Goal: Information Seeking & Learning: Learn about a topic

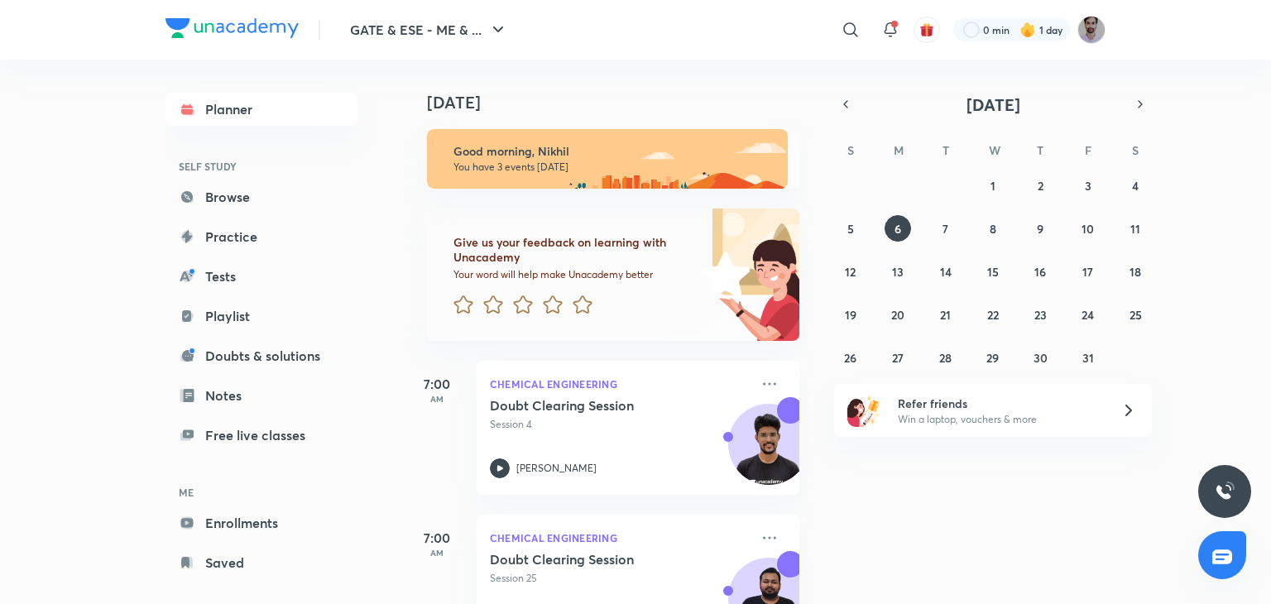
scroll to position [183, 0]
click at [851, 26] on icon at bounding box center [851, 30] width 20 height 20
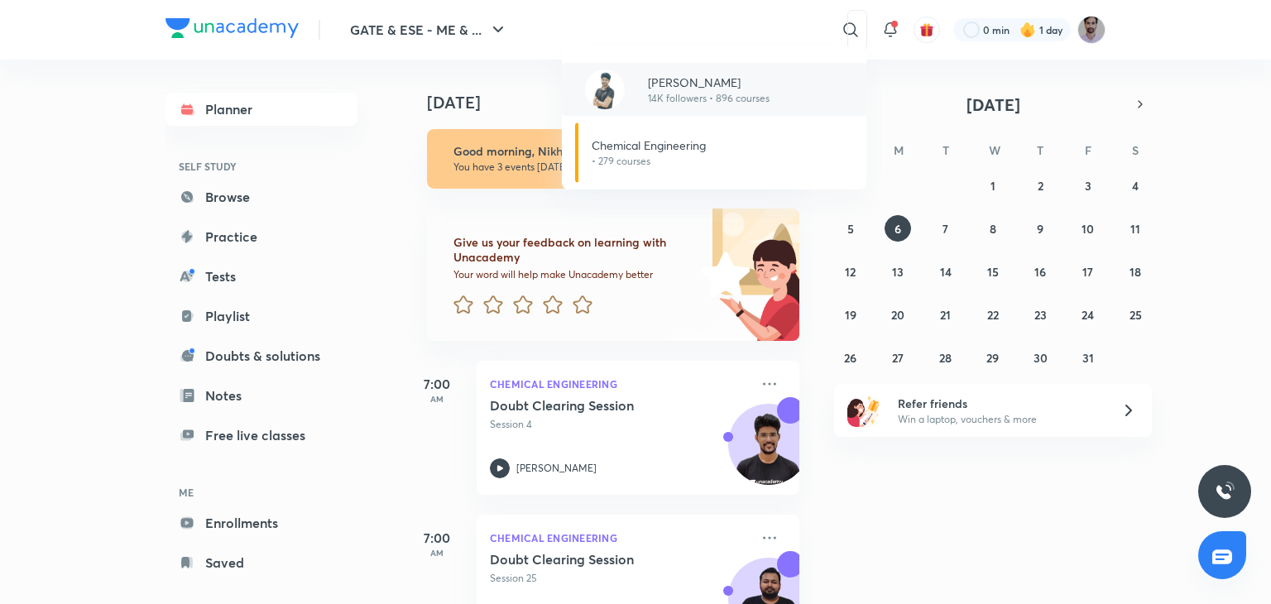
click at [760, 83] on p "[PERSON_NAME]" at bounding box center [709, 82] width 122 height 17
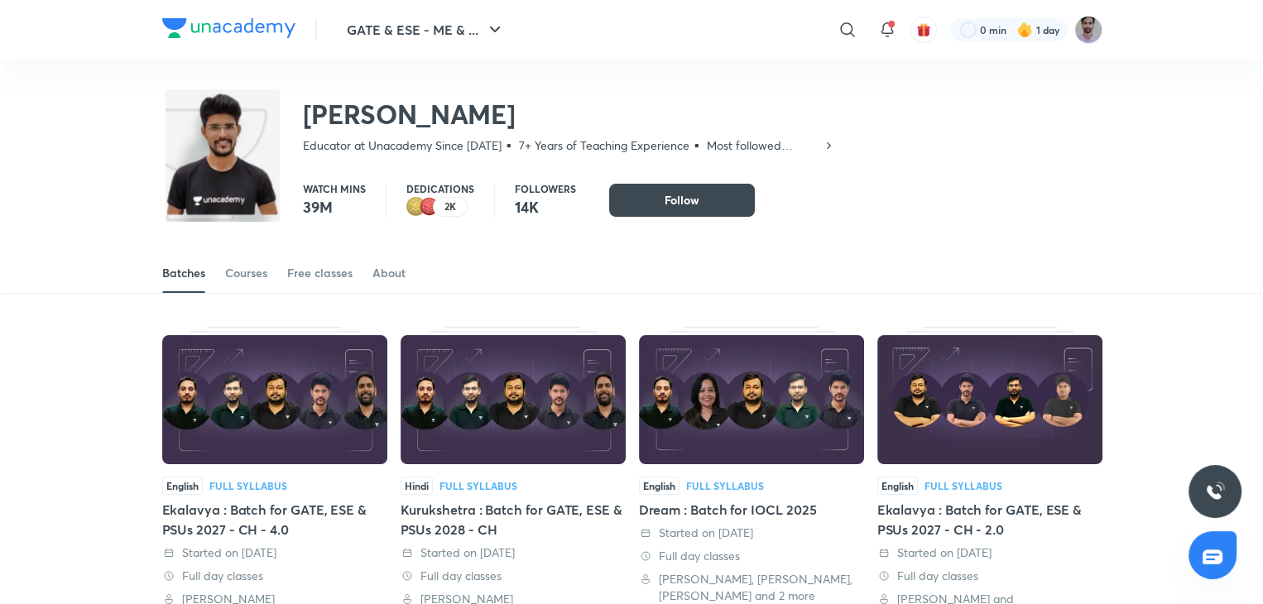
scroll to position [183, 0]
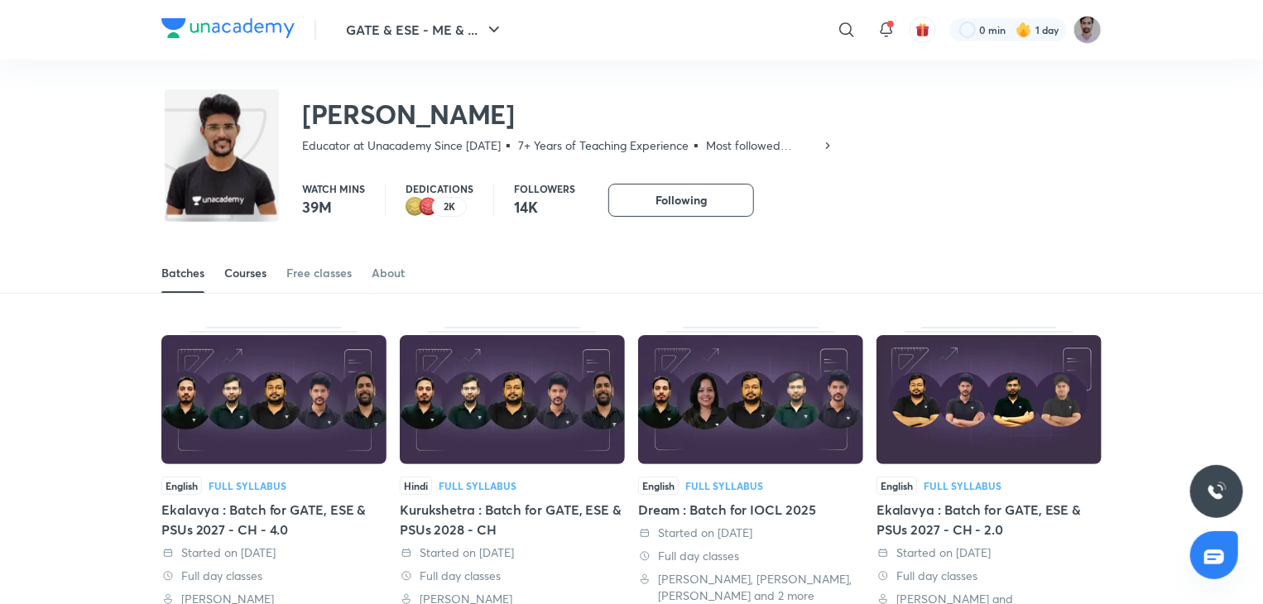
click at [253, 273] on div "Courses" at bounding box center [245, 273] width 42 height 17
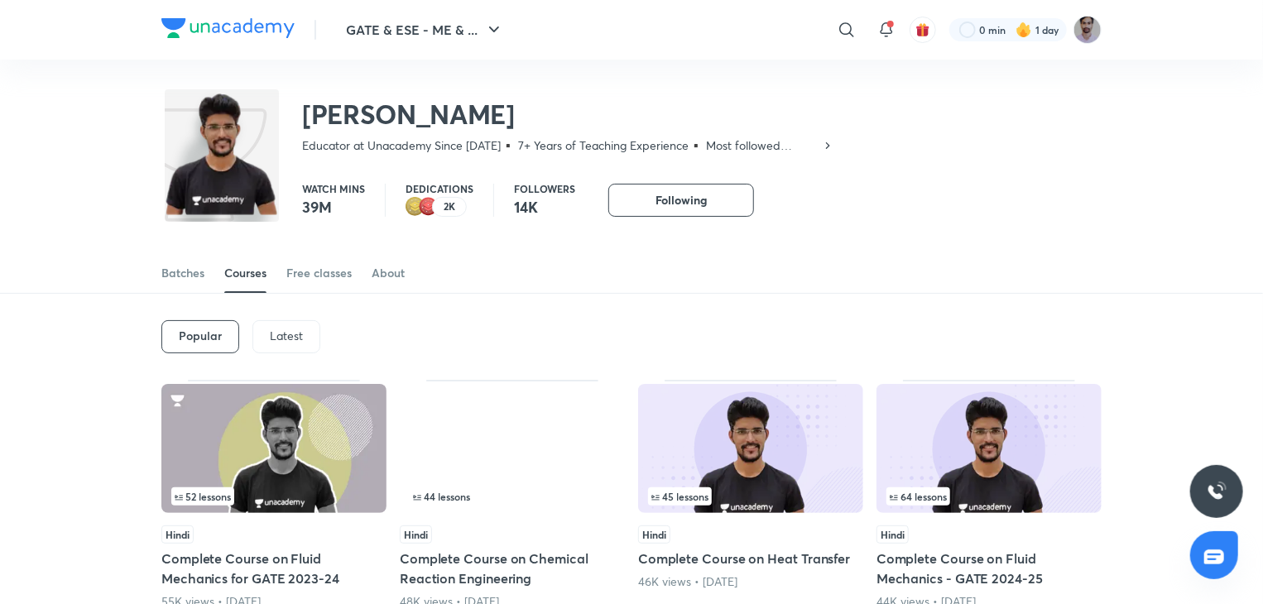
click at [281, 343] on div "Latest" at bounding box center [286, 336] width 68 height 33
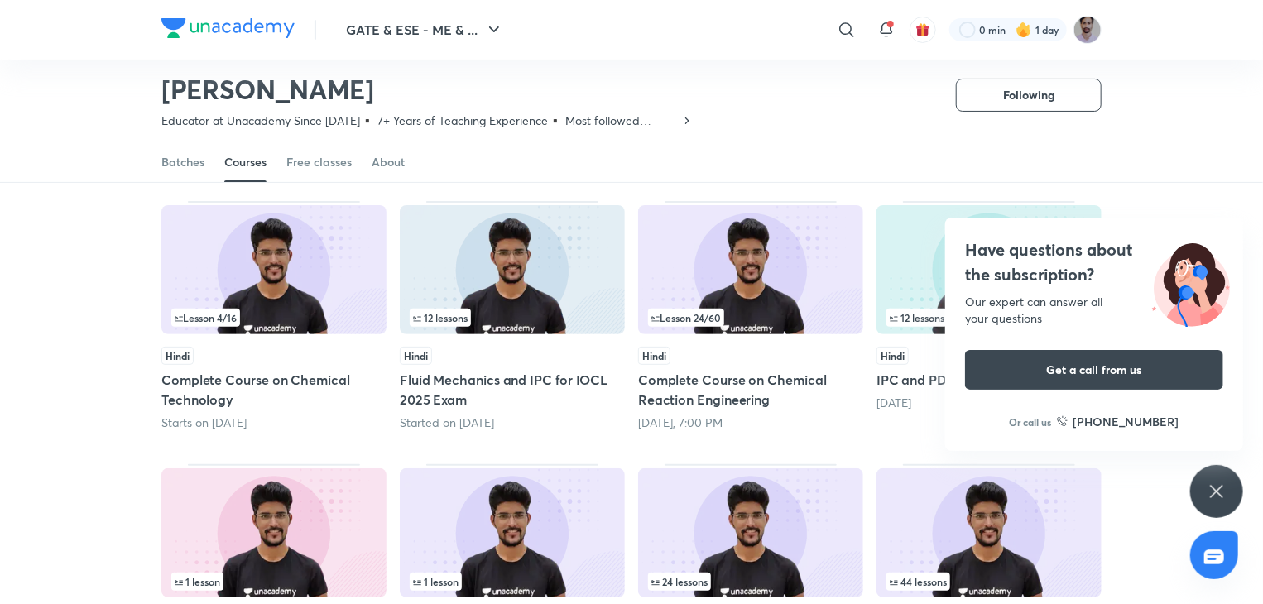
scroll to position [126, 0]
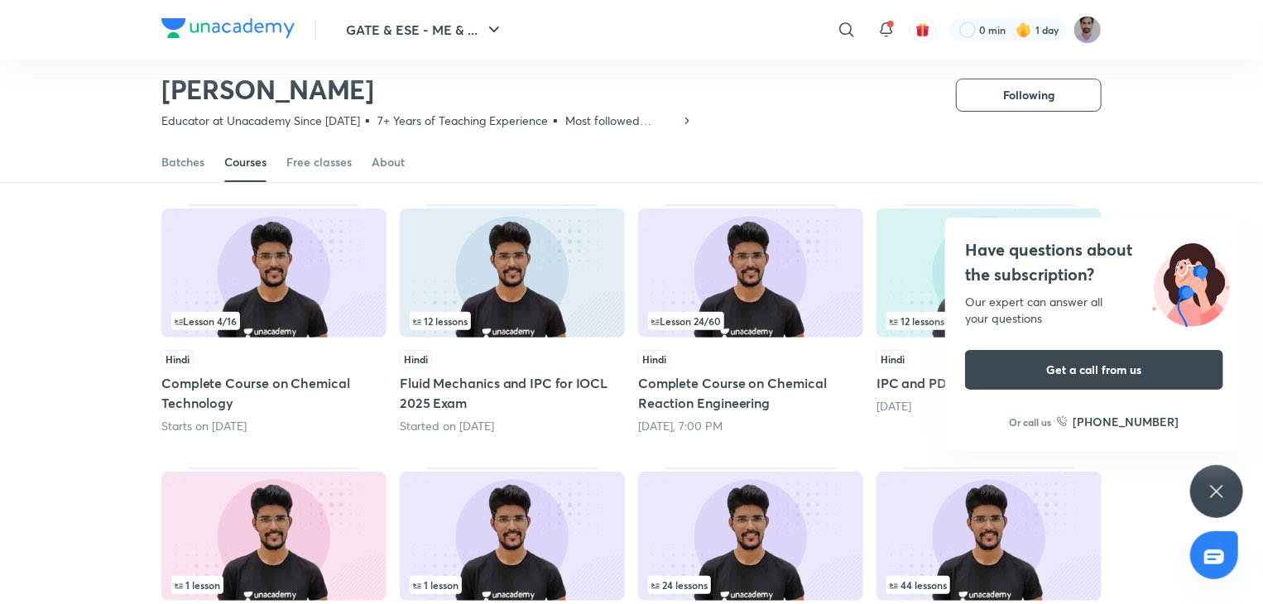
click at [1211, 494] on icon at bounding box center [1216, 492] width 20 height 20
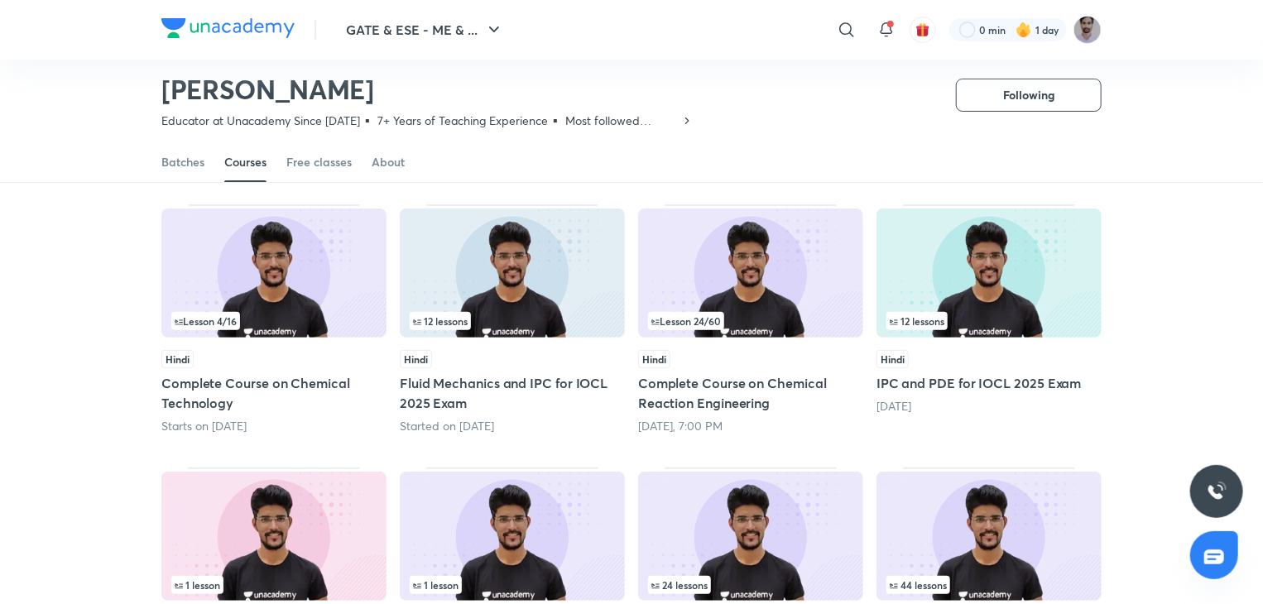
click at [789, 309] on img at bounding box center [750, 273] width 225 height 129
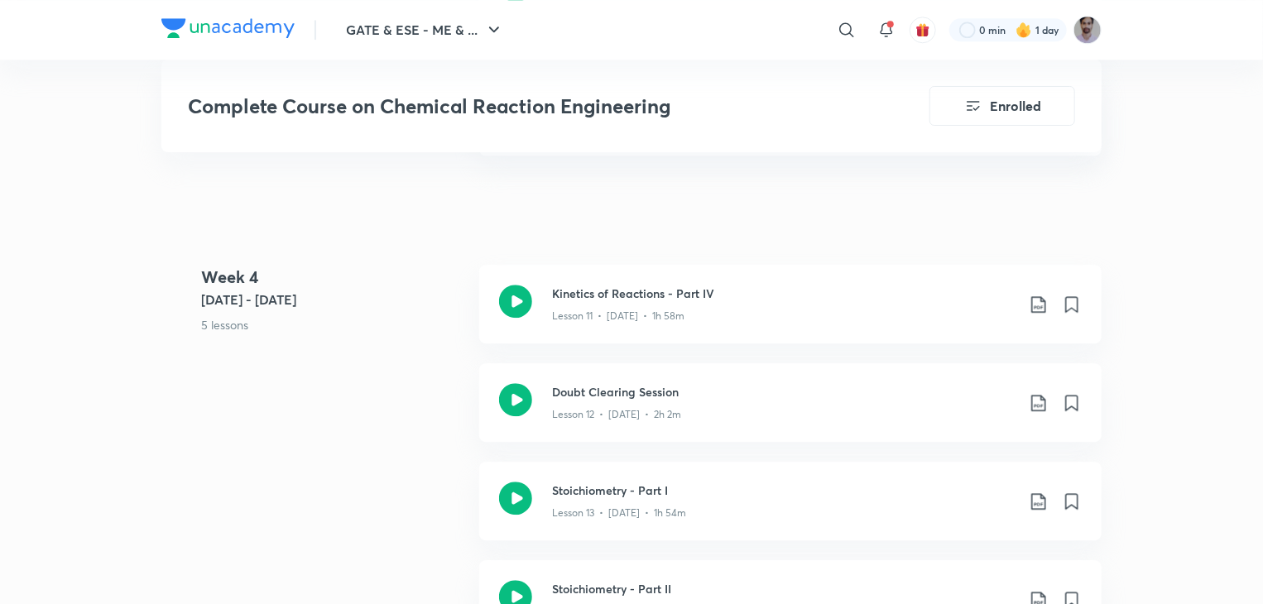
scroll to position [2151, 0]
click at [516, 298] on icon at bounding box center [515, 298] width 33 height 33
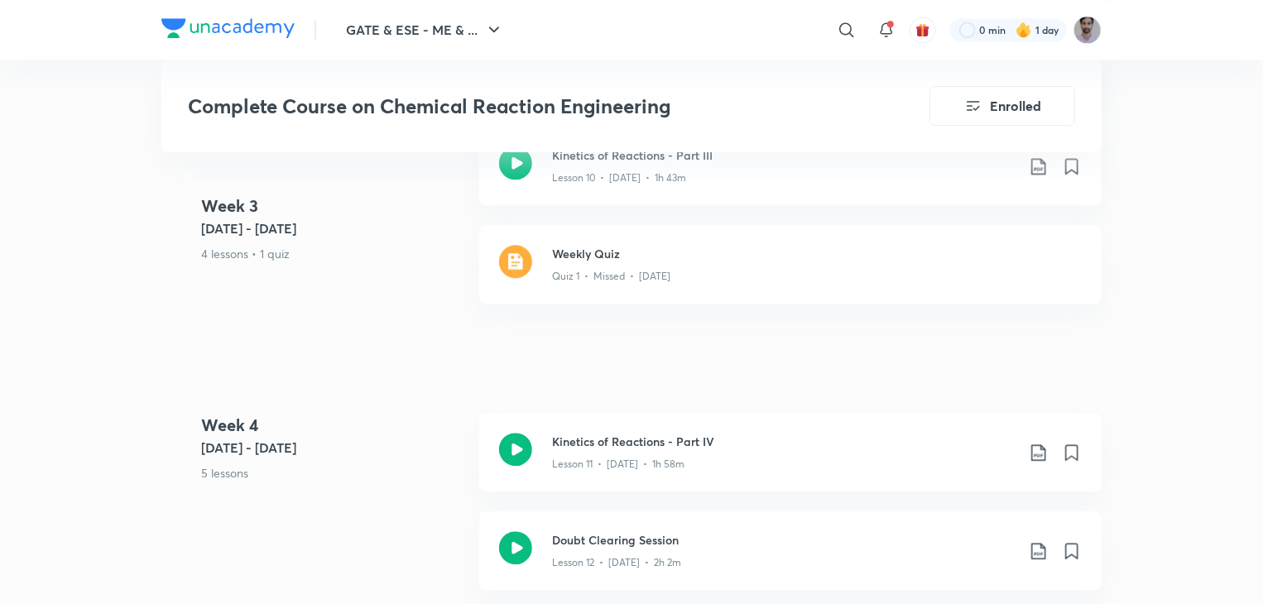
scroll to position [2007, 0]
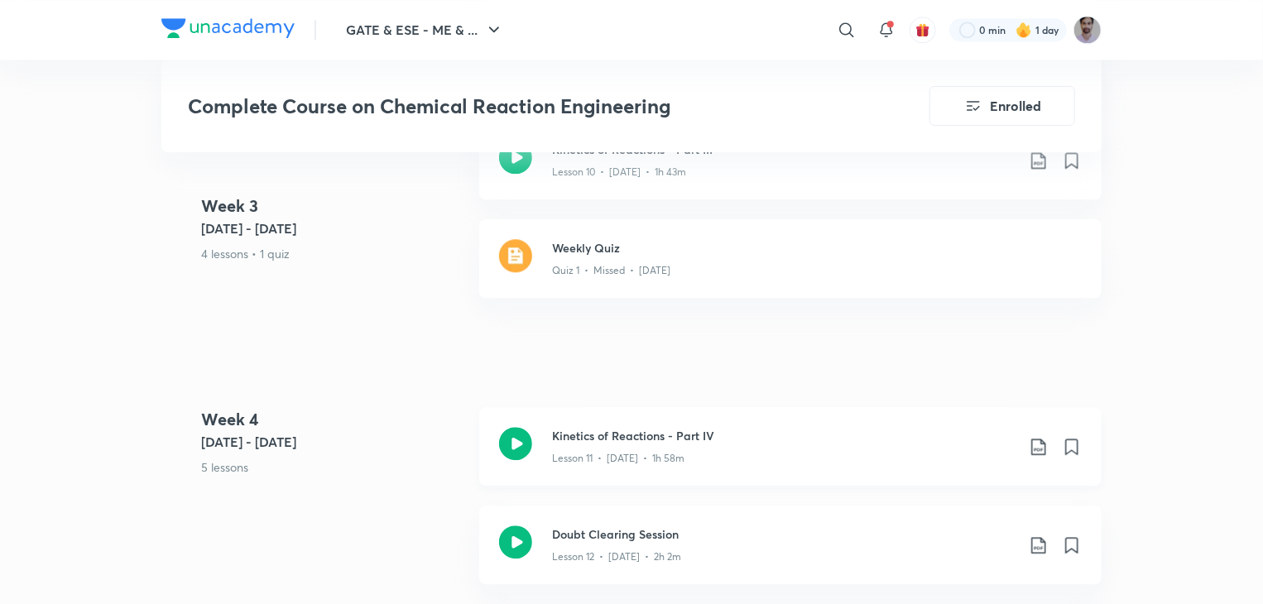
click at [516, 438] on icon at bounding box center [515, 443] width 33 height 33
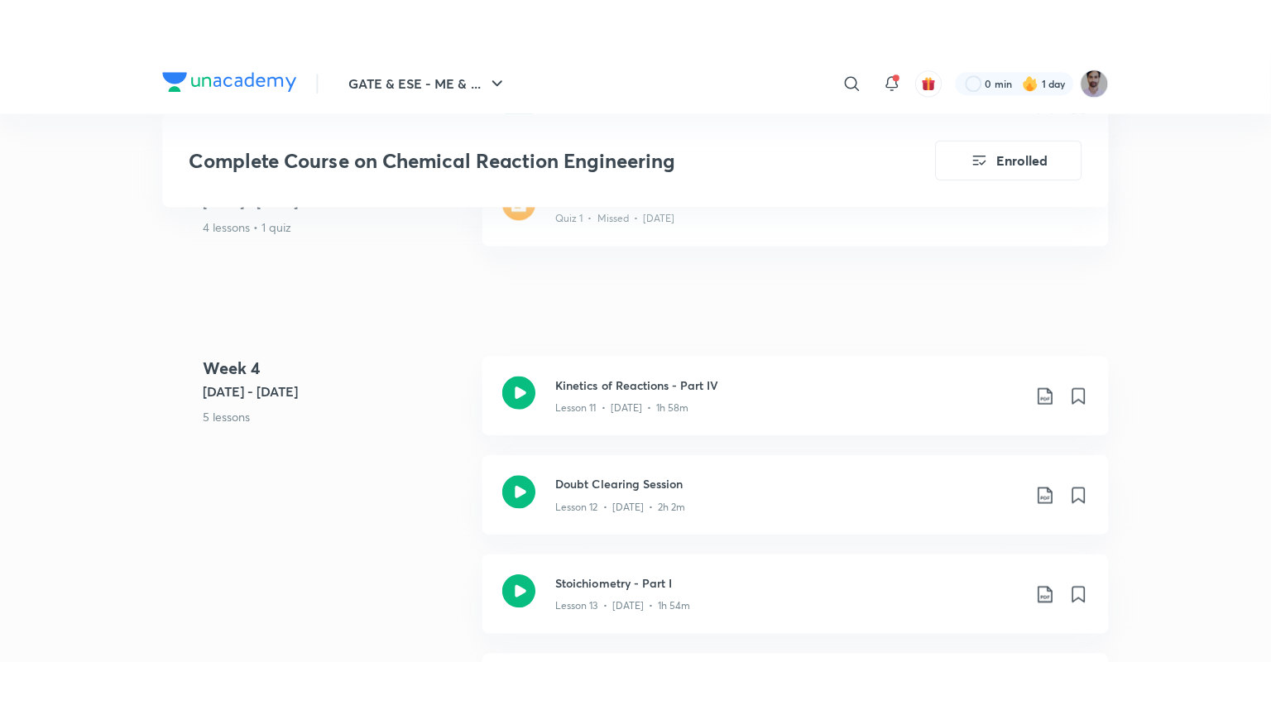
scroll to position [2112, 0]
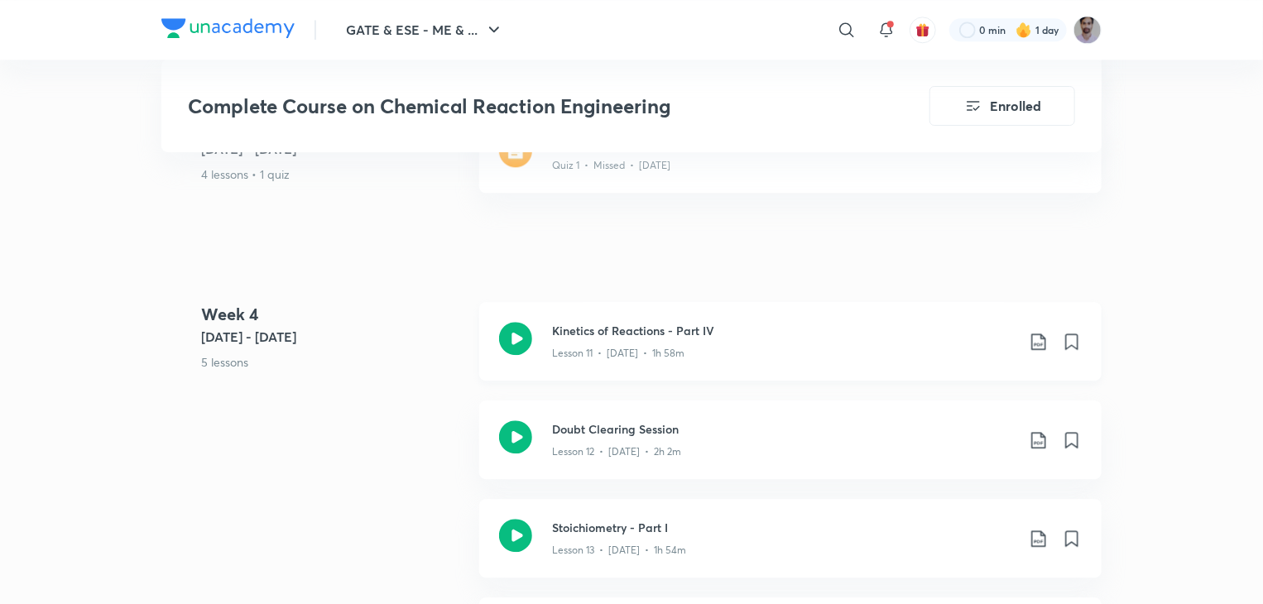
click at [512, 337] on icon at bounding box center [515, 338] width 33 height 33
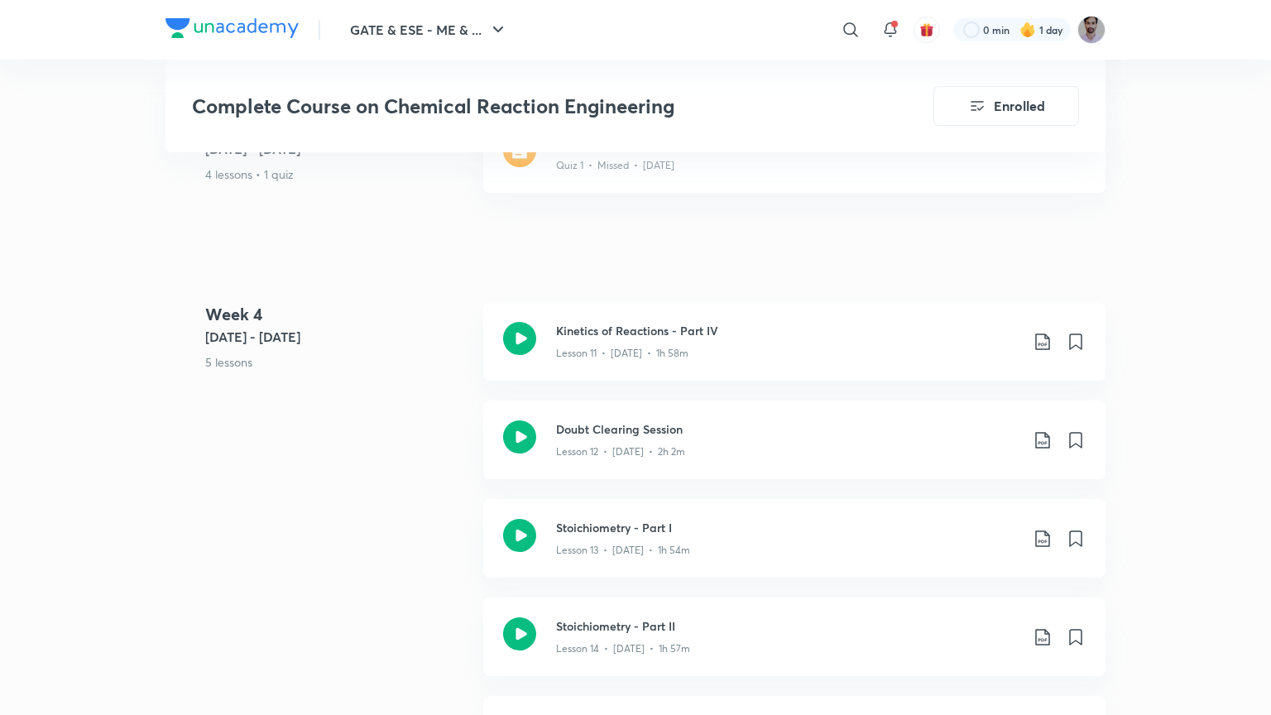
scroll to position [73, 0]
